Goal: Navigation & Orientation: Find specific page/section

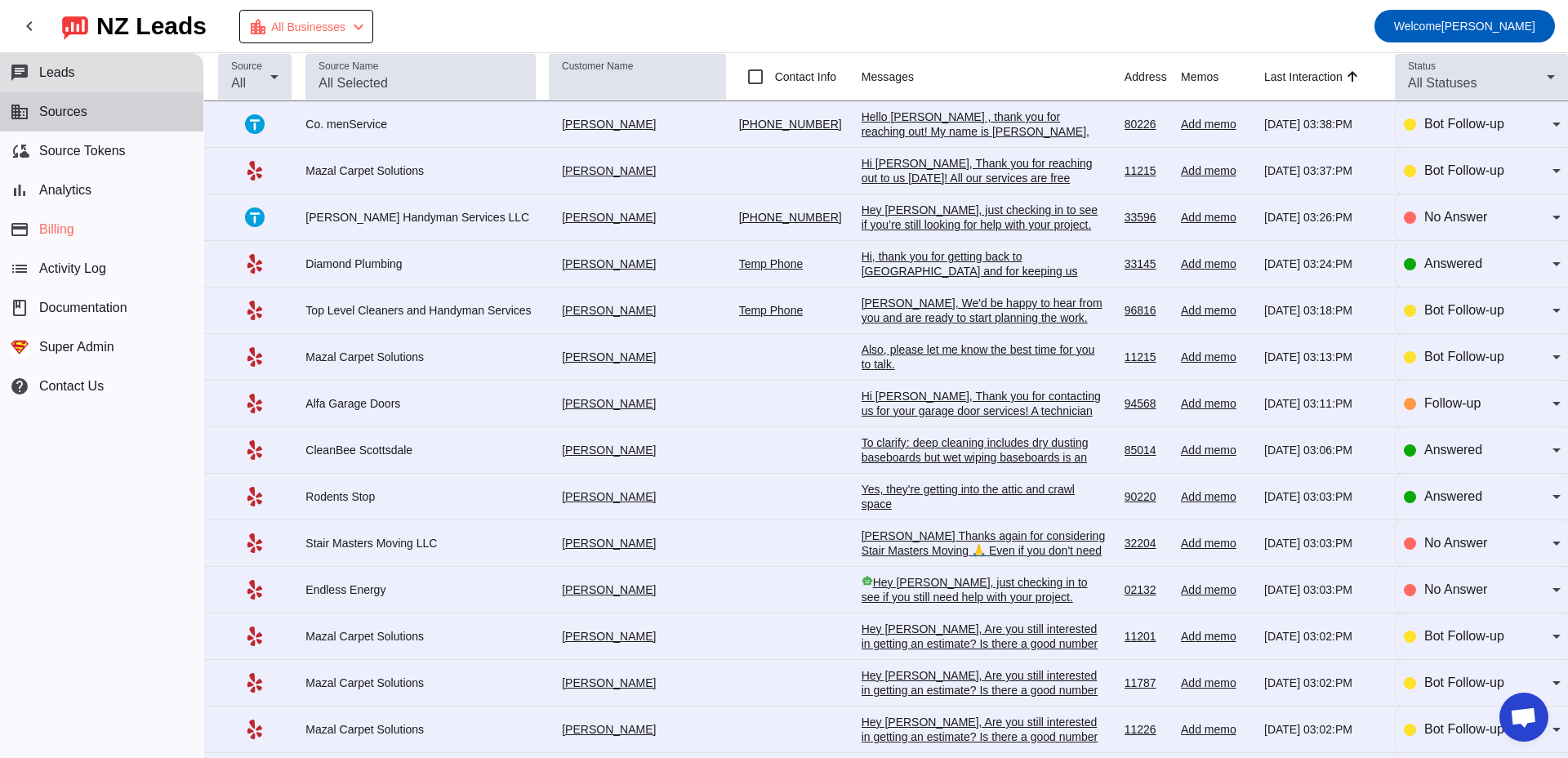
click at [72, 113] on span "Sources" at bounding box center [64, 111] width 48 height 15
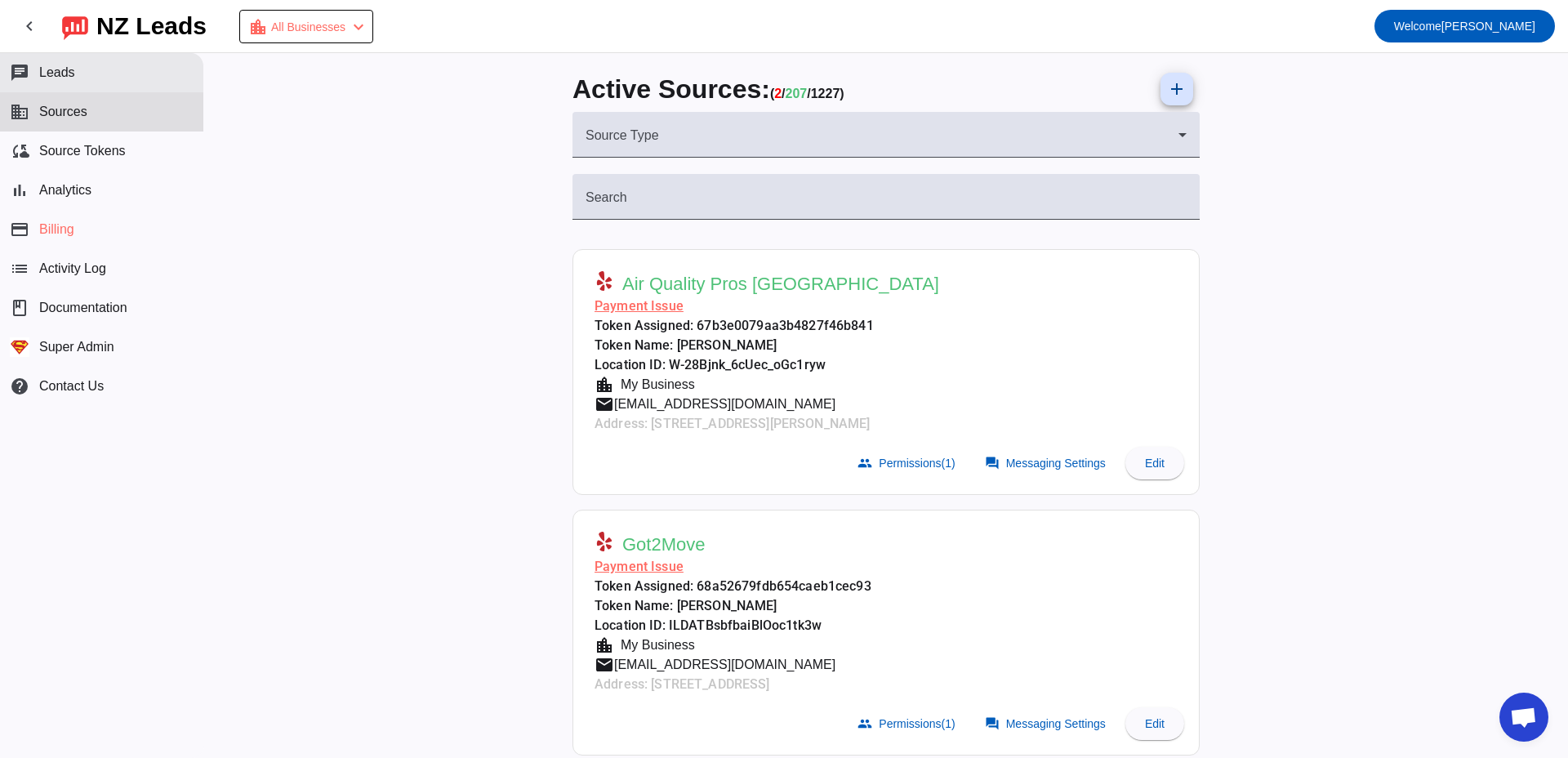
click at [56, 84] on button "chat Leads" at bounding box center [102, 73] width 203 height 40
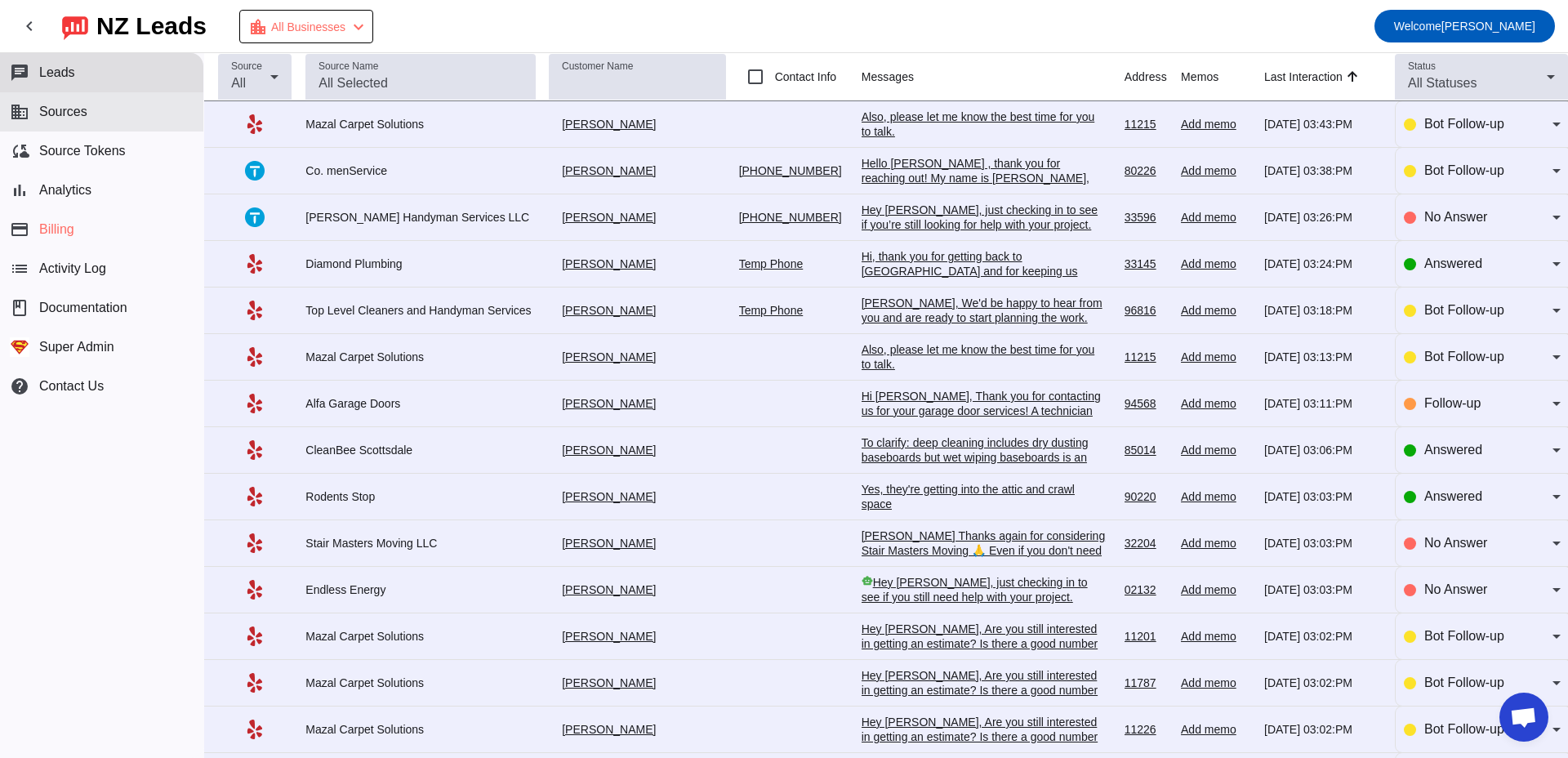
click at [85, 117] on span "Sources" at bounding box center [64, 111] width 48 height 15
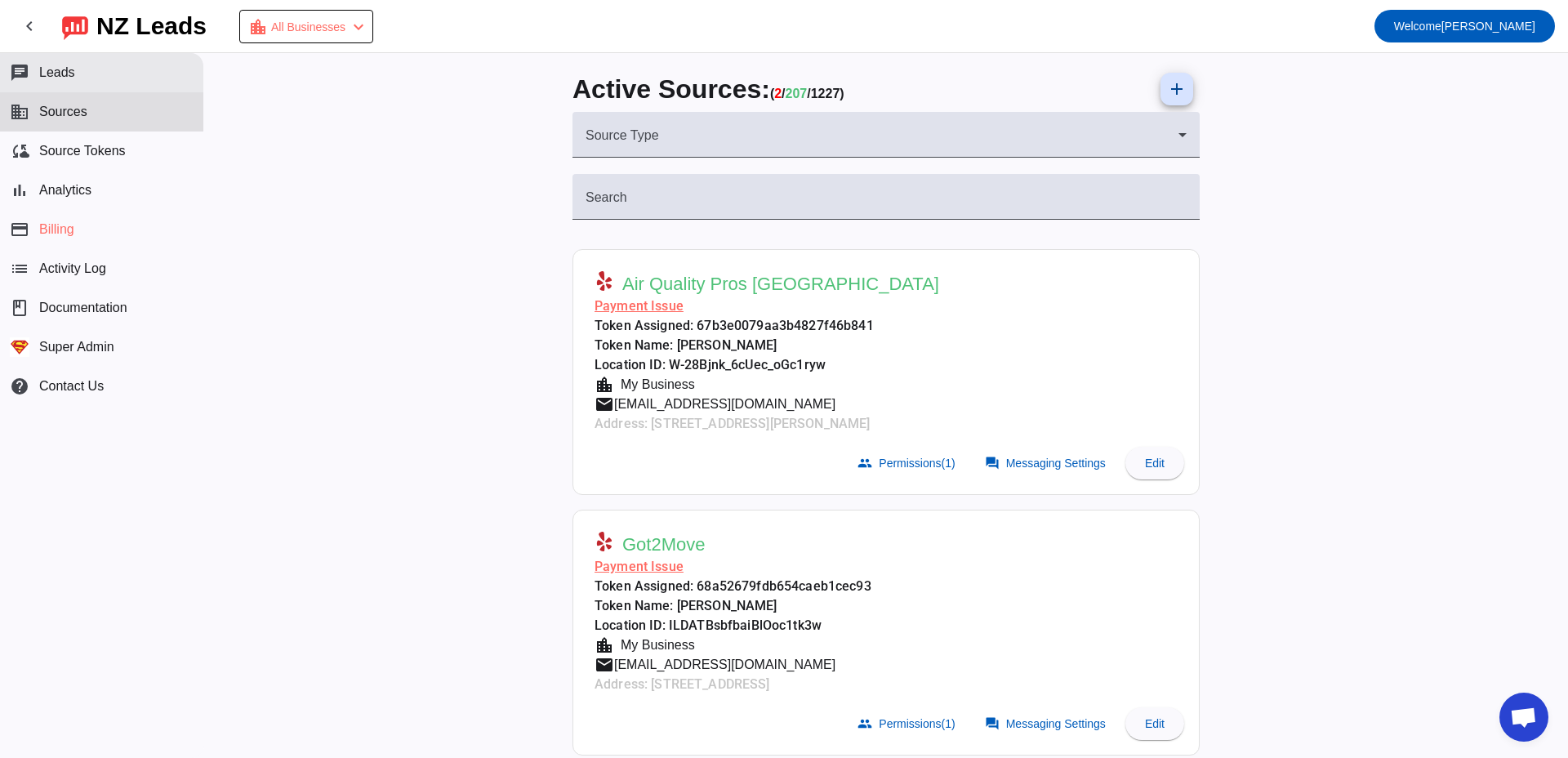
click at [130, 65] on button "chat Leads" at bounding box center [102, 73] width 203 height 40
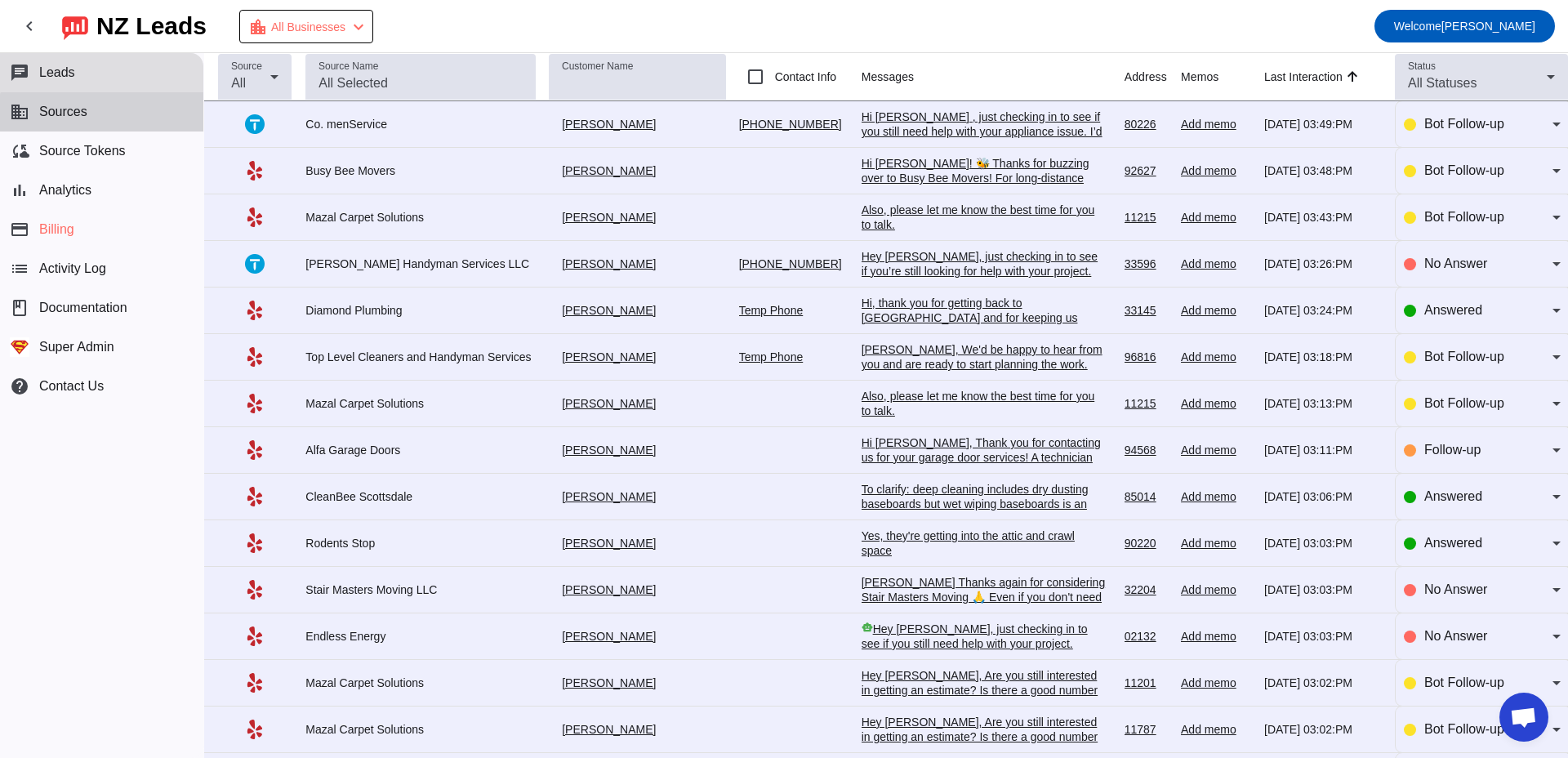
click at [106, 113] on button "business Sources" at bounding box center [102, 112] width 203 height 40
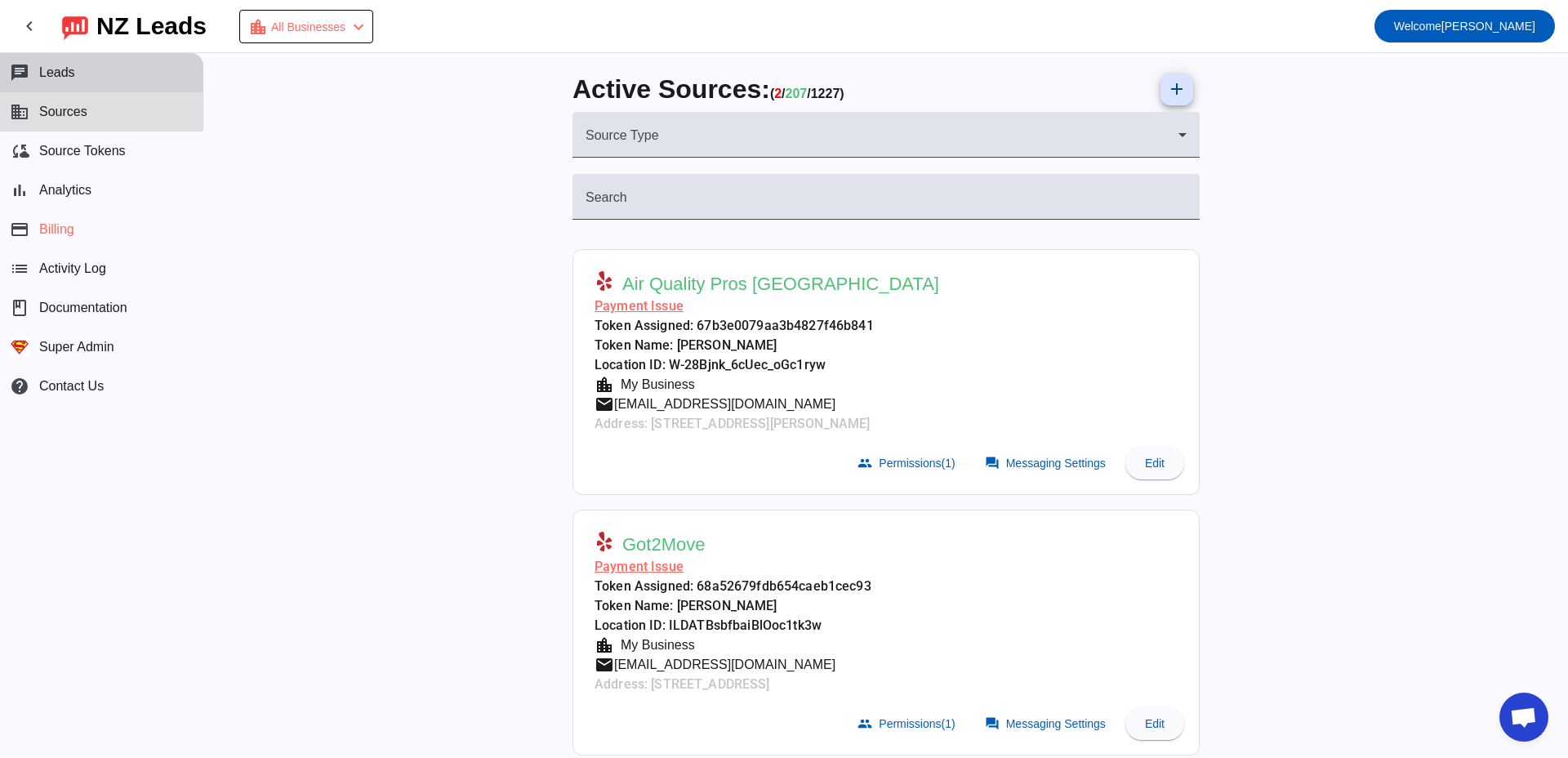
drag, startPoint x: 93, startPoint y: 86, endPoint x: 185, endPoint y: 100, distance: 93.1
click at [93, 85] on button "chat Leads" at bounding box center [102, 73] width 203 height 40
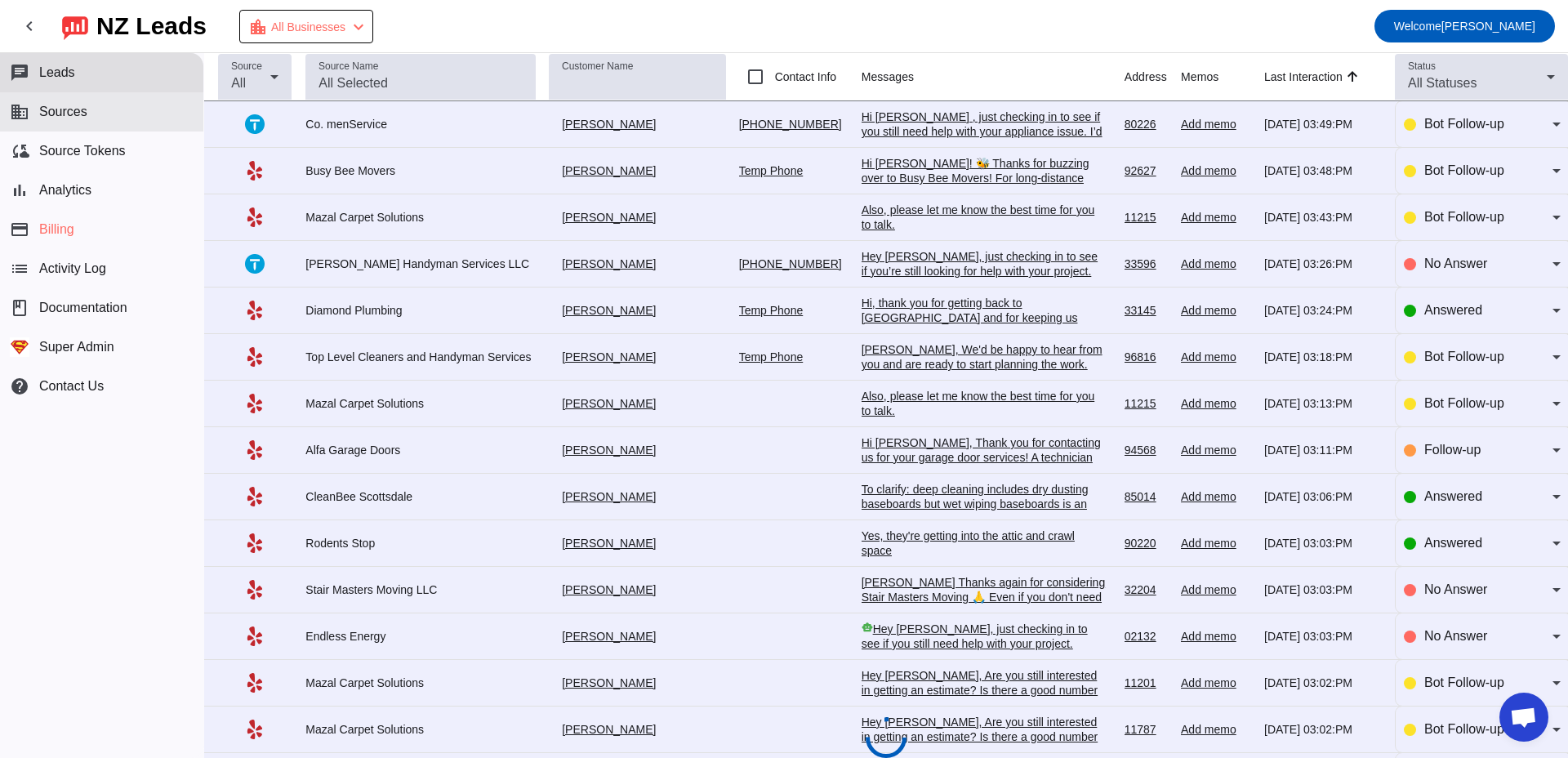
click at [73, 92] on button "business Sources" at bounding box center [102, 112] width 203 height 40
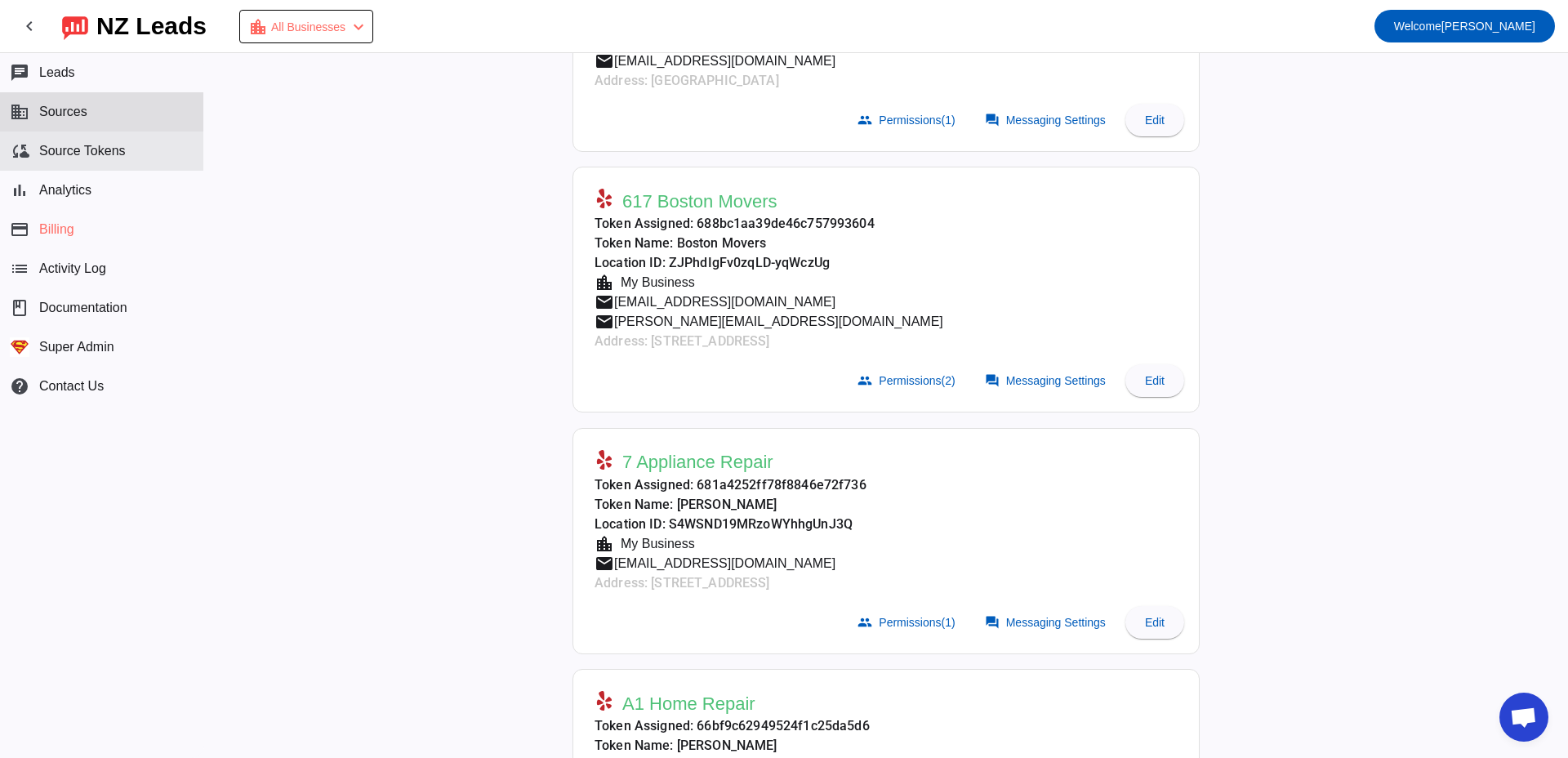
scroll to position [1462, 0]
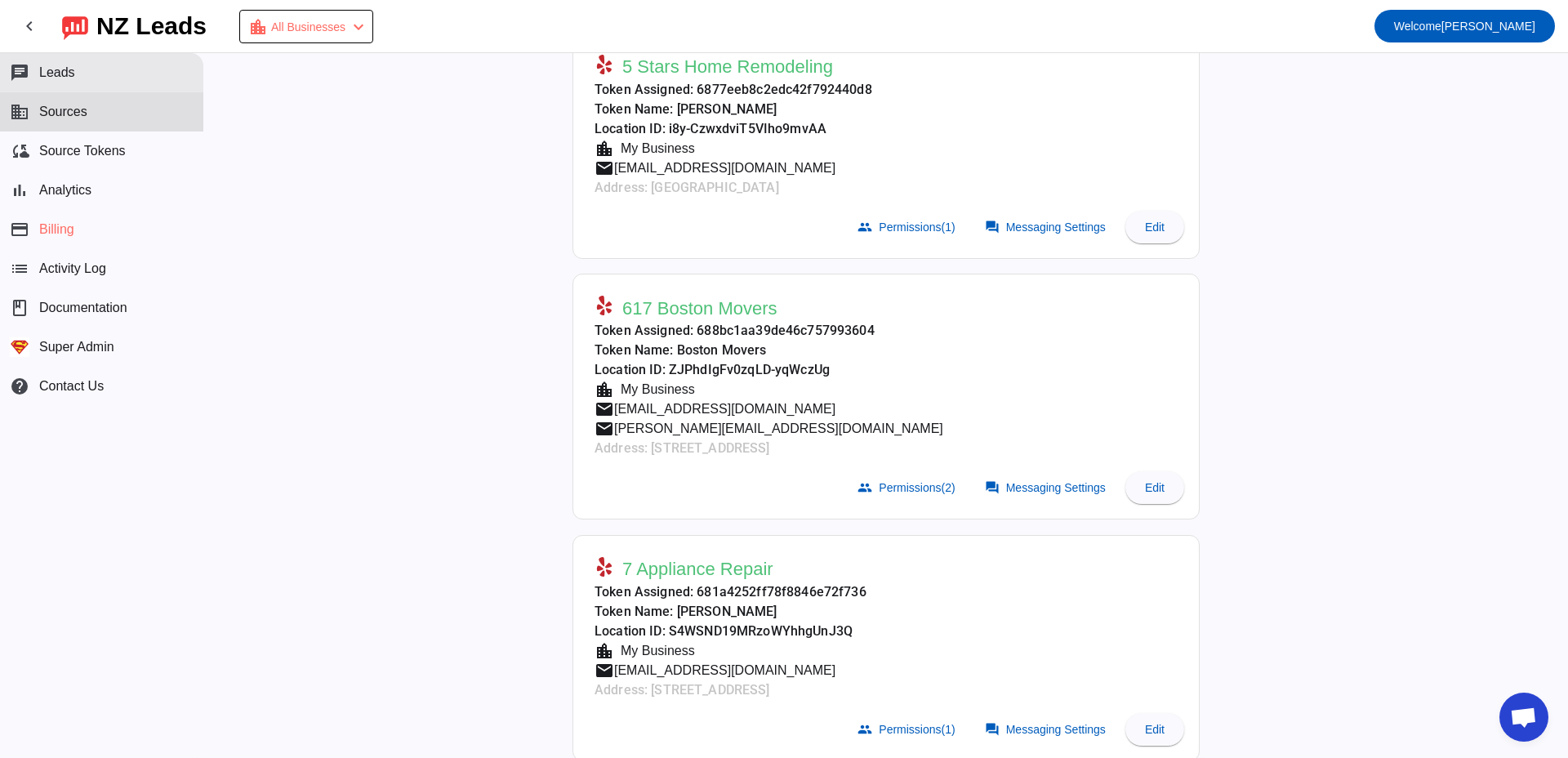
click at [145, 78] on button "chat Leads" at bounding box center [102, 73] width 203 height 40
